Goal: Task Accomplishment & Management: Use online tool/utility

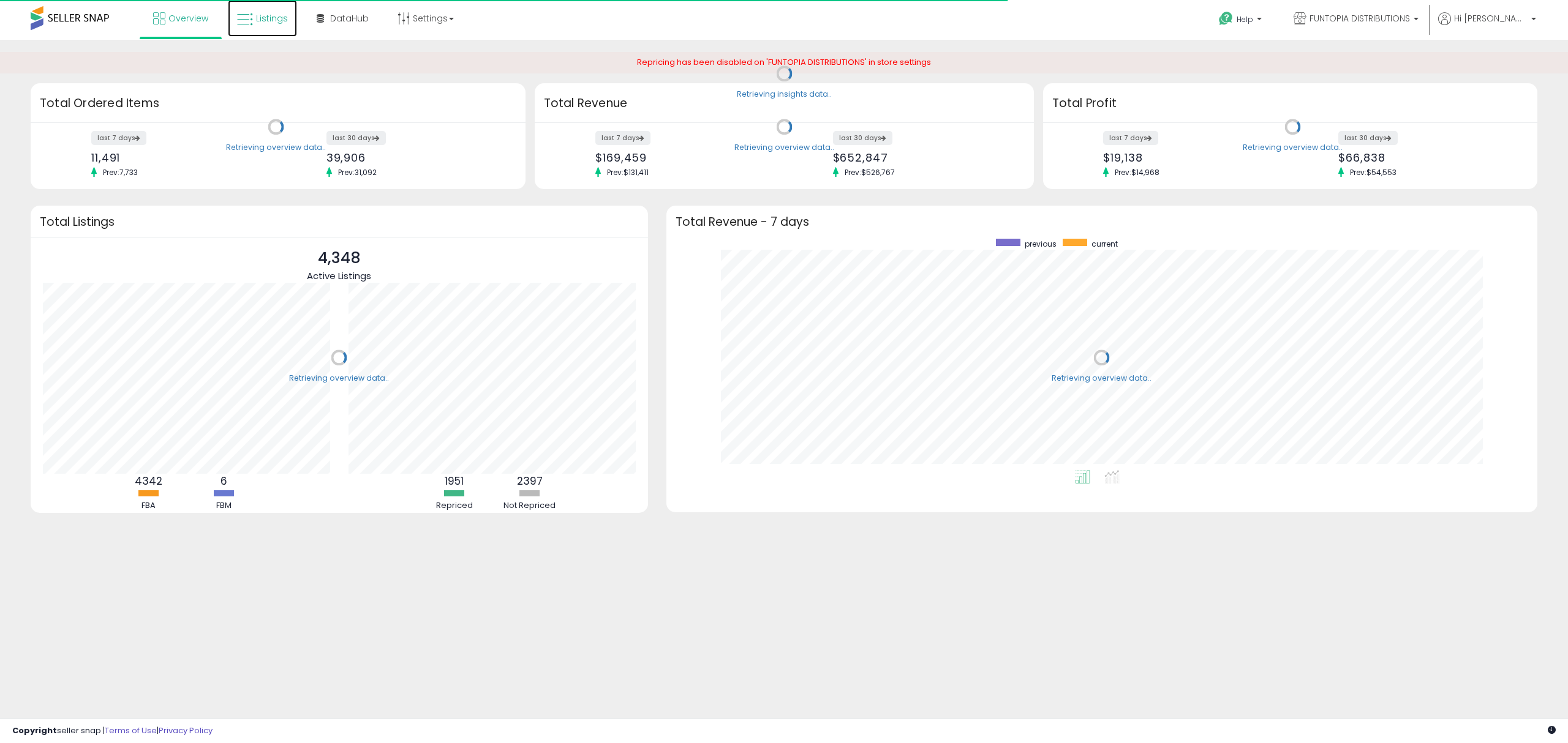
drag, startPoint x: 282, startPoint y: 15, endPoint x: 394, endPoint y: 72, distance: 125.7
click at [282, 15] on span "Listings" at bounding box center [272, 18] width 32 height 12
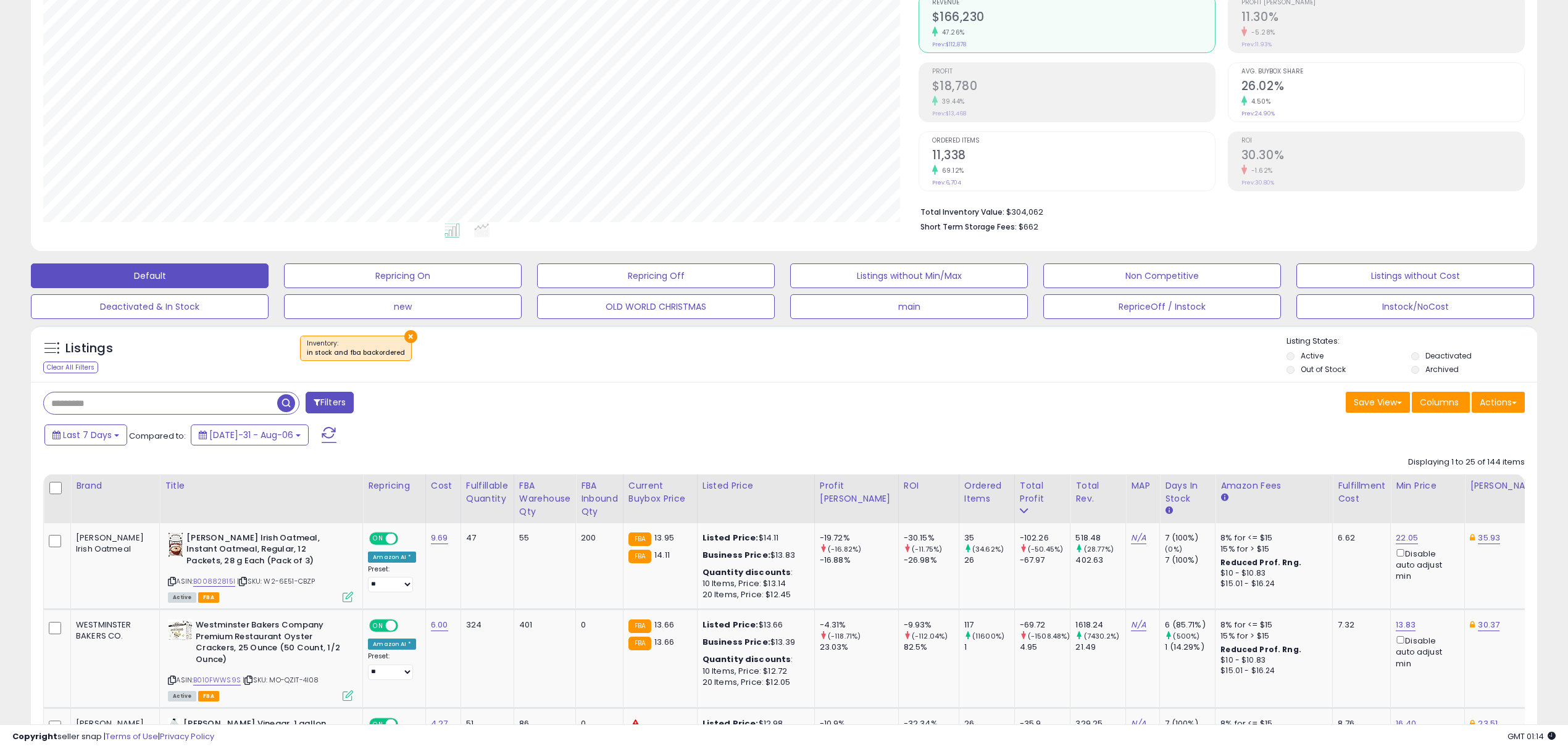
scroll to position [164, 0]
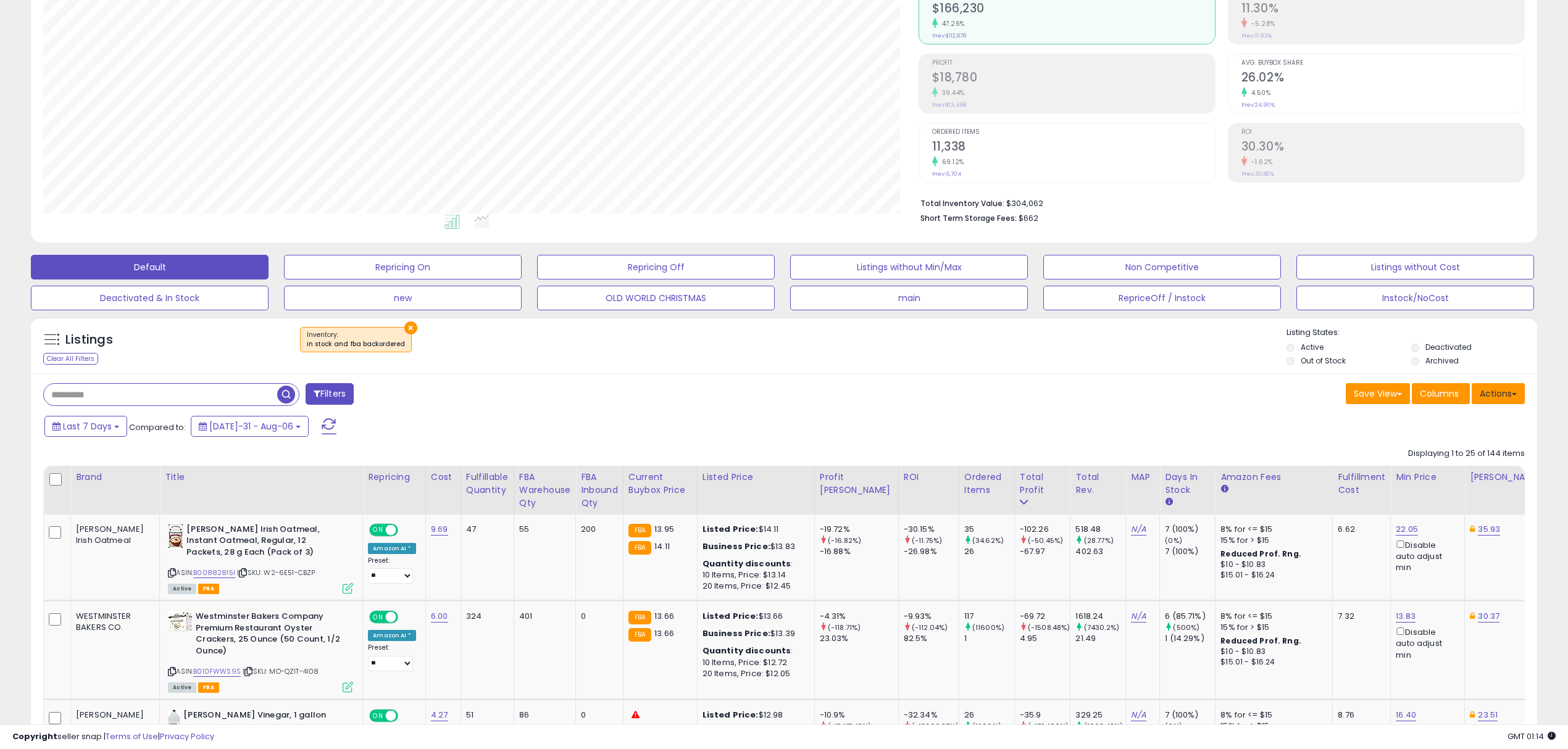
click at [1489, 395] on button "Actions" at bounding box center [1498, 394] width 53 height 21
click at [396, 337] on div "× Inventory : in stock and fba backordered" at bounding box center [356, 339] width 112 height 26
click at [406, 327] on button "×" at bounding box center [411, 328] width 13 height 13
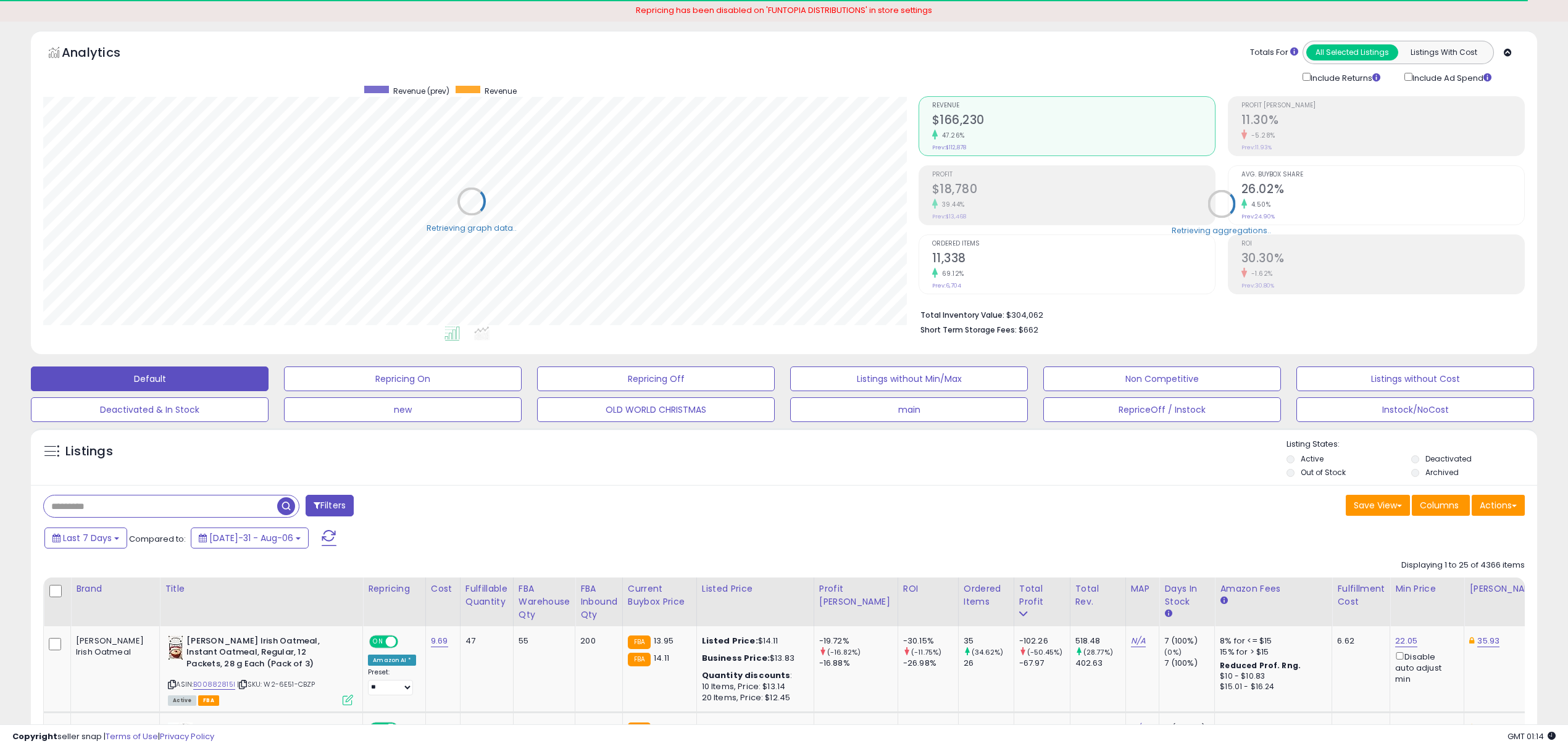
scroll to position [617076, 616322]
click at [1507, 509] on button "Actions" at bounding box center [1498, 506] width 53 height 21
click at [1470, 554] on ul "Import Export Visible Columns Export All Columns Export Related Asins" at bounding box center [1448, 568] width 151 height 100
click at [1500, 519] on div "Actions Import Export Visible Columns Export All Columns Export Related Asins" at bounding box center [1498, 507] width 53 height 24
click at [1507, 504] on button "Actions" at bounding box center [1498, 506] width 53 height 21
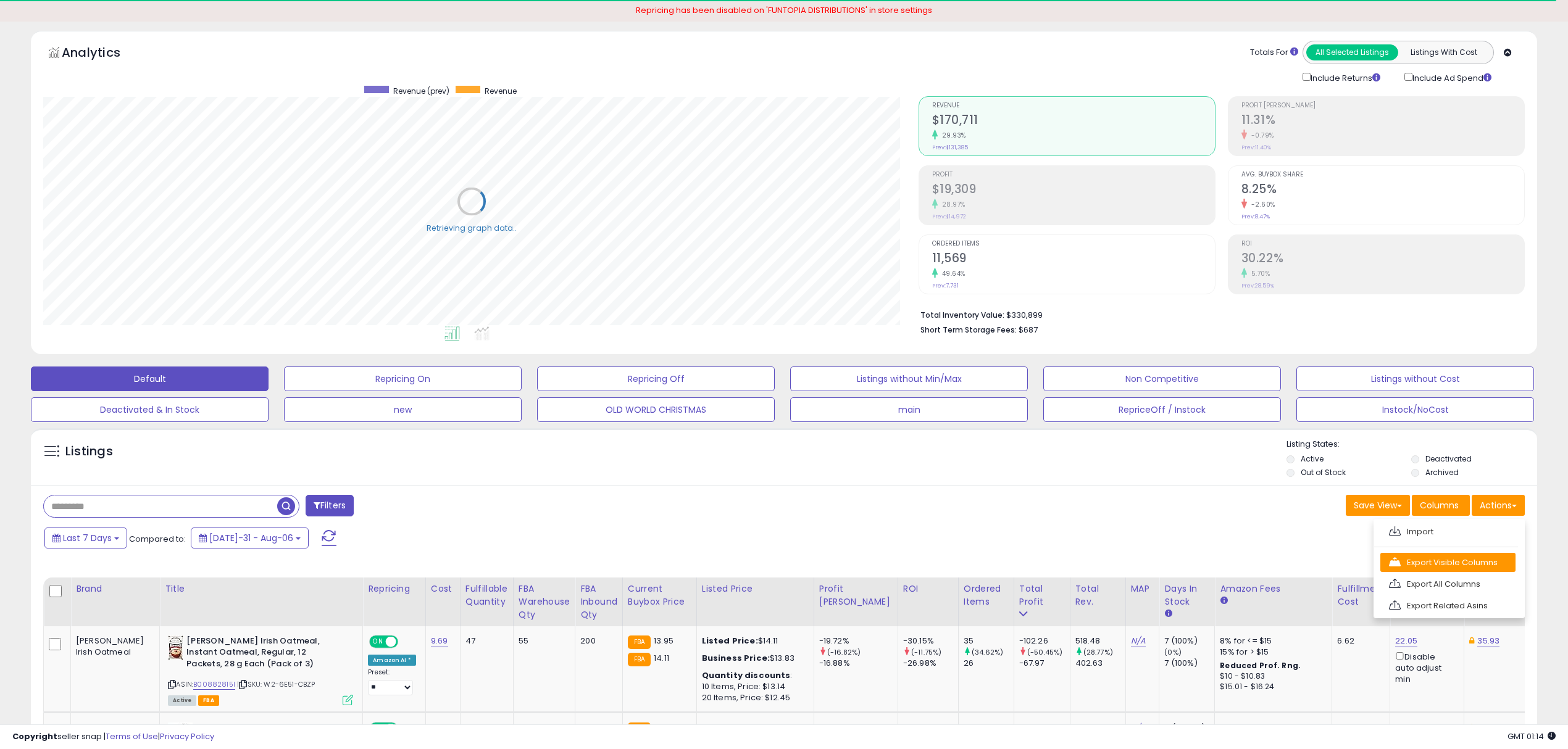
click at [1496, 565] on link "Export Visible Columns" at bounding box center [1447, 563] width 135 height 19
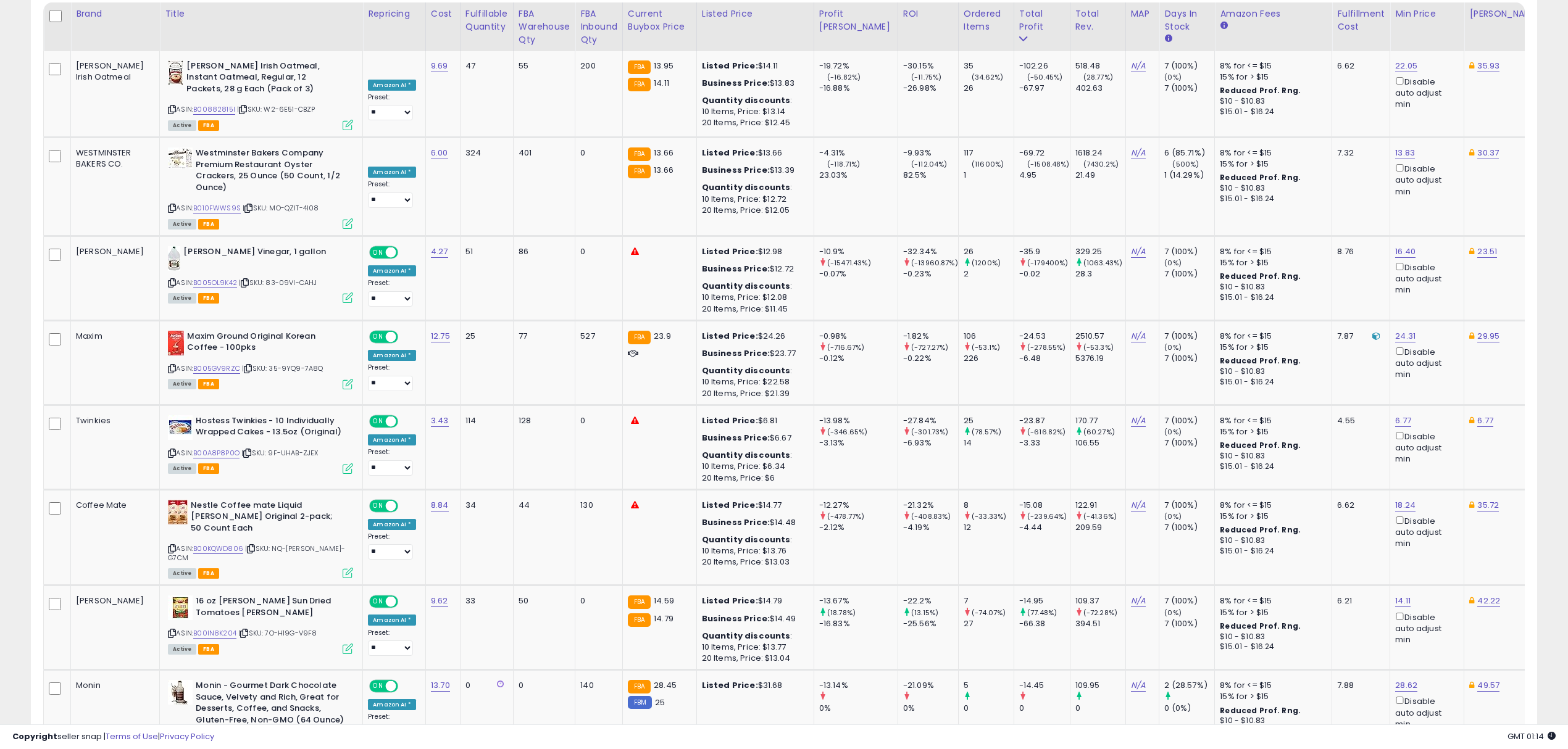
scroll to position [464, 0]
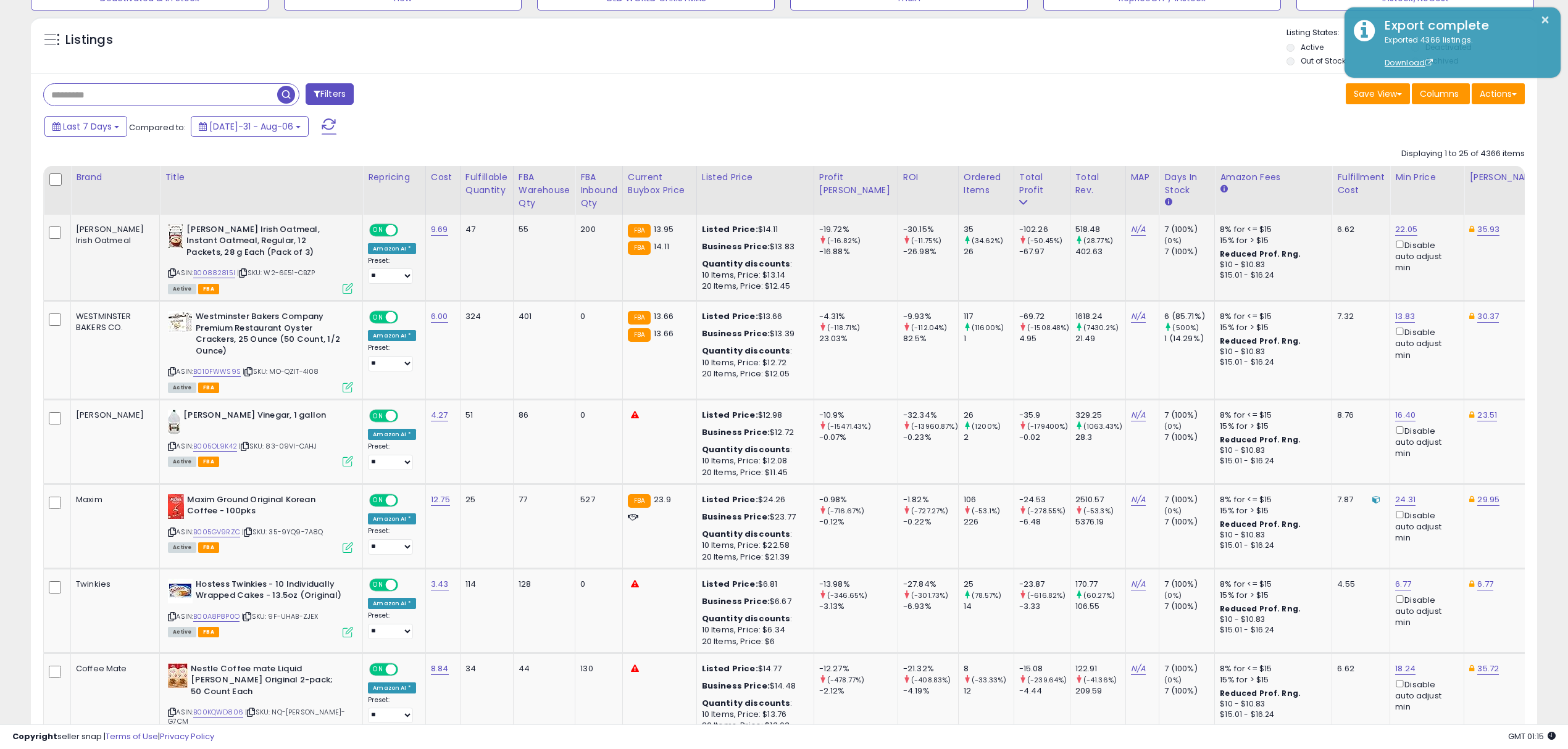
click at [513, 300] on td "55" at bounding box center [544, 258] width 62 height 86
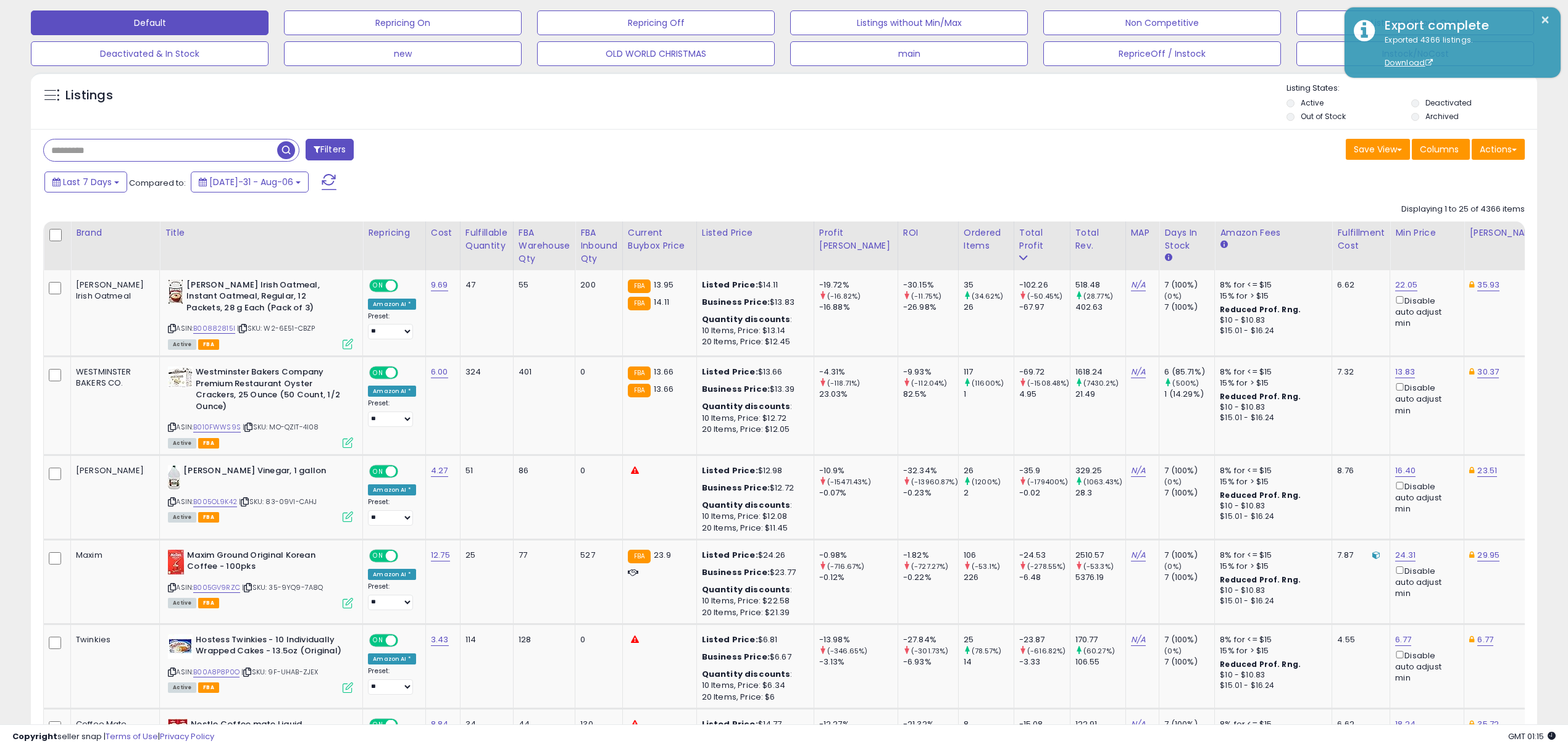
scroll to position [52, 0]
